Goal: Register for event/course

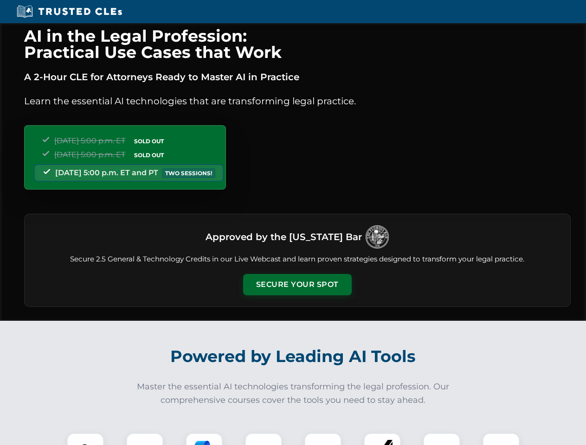
click at [297, 285] on button "Secure Your Spot" at bounding box center [297, 284] width 109 height 21
click at [85, 439] on img at bounding box center [85, 451] width 27 height 27
click at [145, 439] on div at bounding box center [144, 451] width 37 height 37
